Goal: Find specific page/section: Find specific page/section

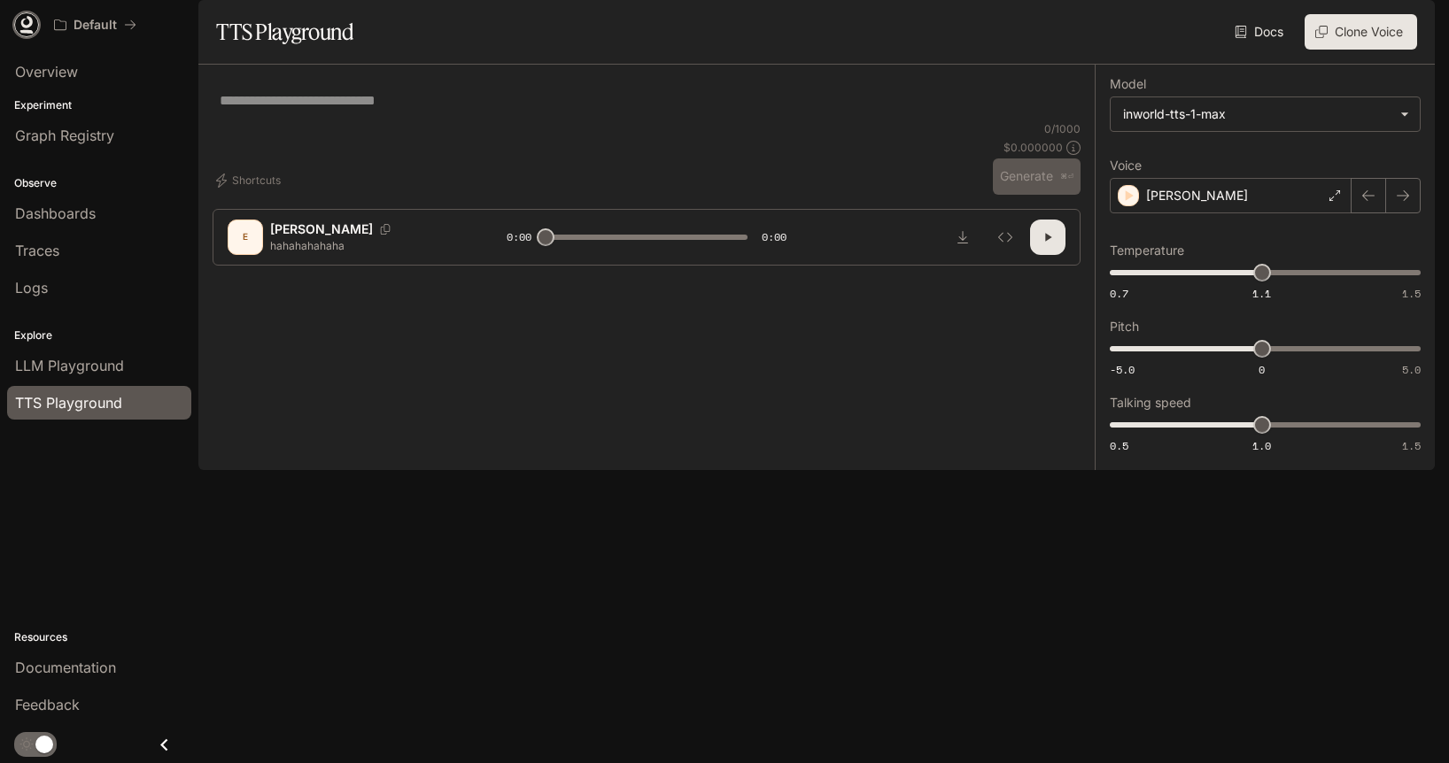
click at [27, 21] on icon at bounding box center [27, 25] width 18 height 18
